Goal: Transaction & Acquisition: Download file/media

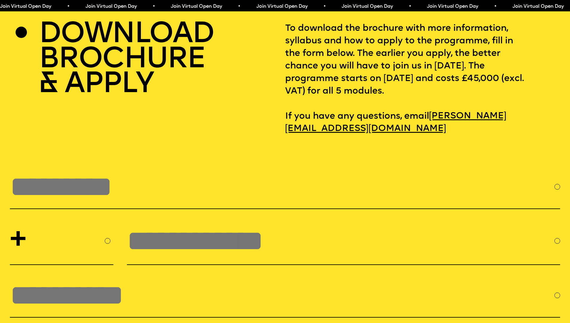
scroll to position [2491, 0]
